Goal: Information Seeking & Learning: Understand process/instructions

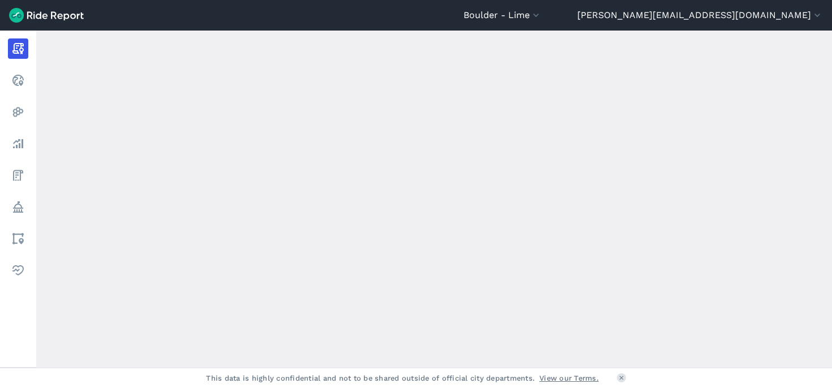
scroll to position [127, 0]
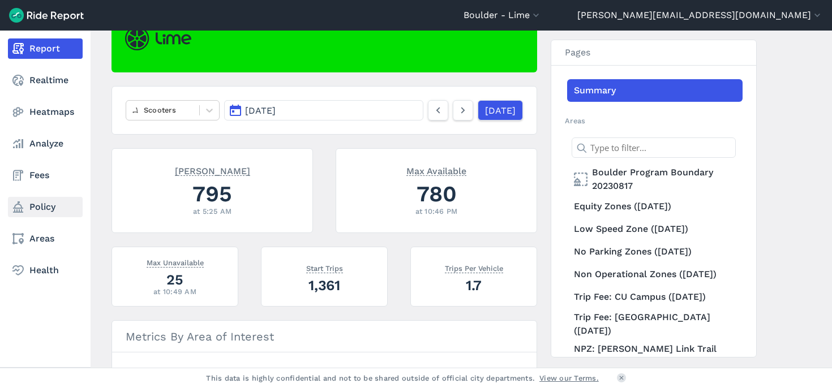
click at [26, 208] on link "Policy" at bounding box center [45, 207] width 75 height 20
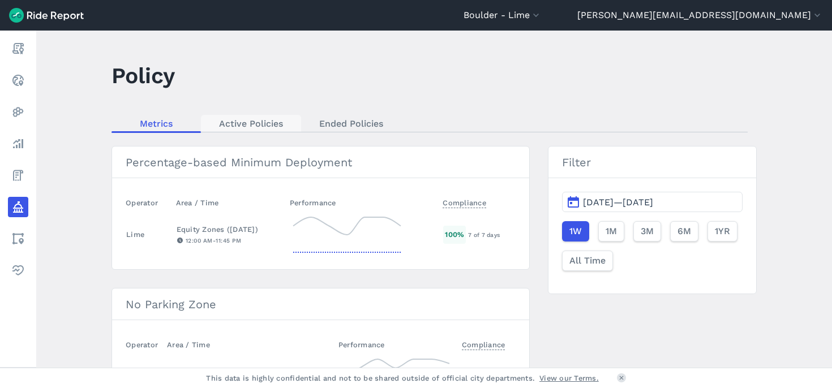
click at [245, 128] on link "Active Policies" at bounding box center [251, 123] width 100 height 17
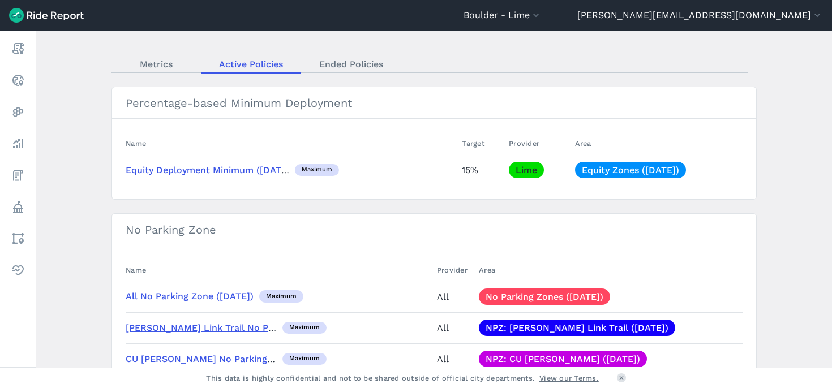
scroll to position [70, 0]
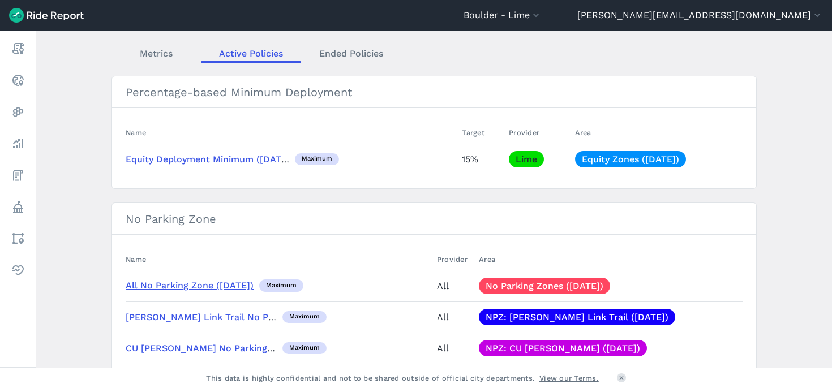
click at [263, 159] on link "Equity Deployment Minimum ([DATE])" at bounding box center [210, 159] width 168 height 11
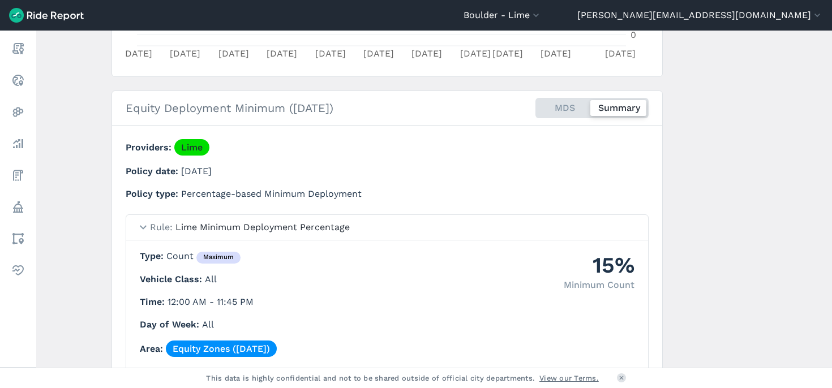
scroll to position [397, 0]
